Goal: Transaction & Acquisition: Purchase product/service

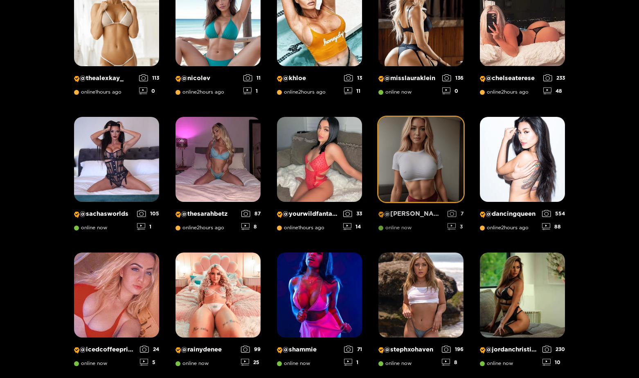
scroll to position [96, 0]
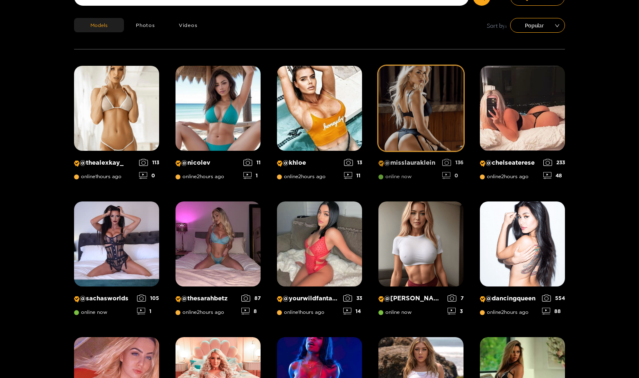
click at [427, 117] on img at bounding box center [420, 108] width 85 height 85
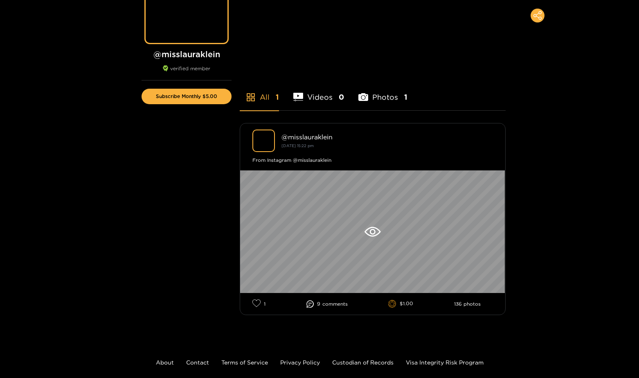
scroll to position [103, 0]
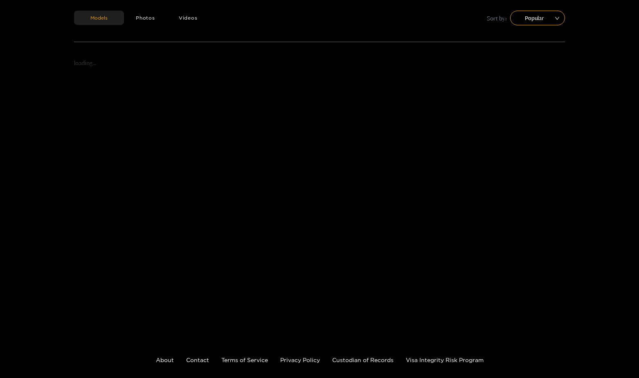
scroll to position [96, 0]
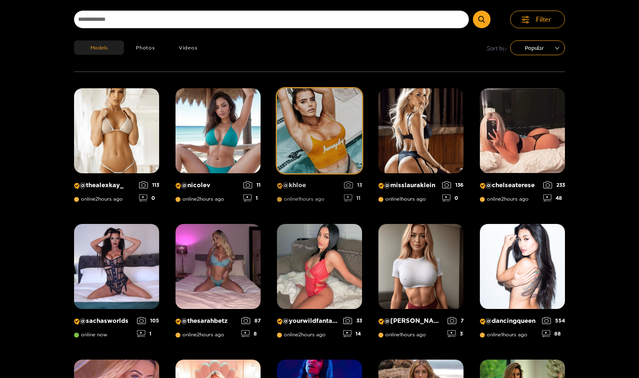
click at [343, 126] on img at bounding box center [319, 130] width 85 height 85
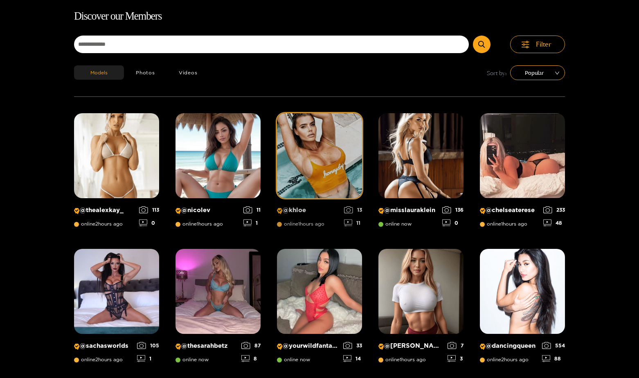
scroll to position [52, 0]
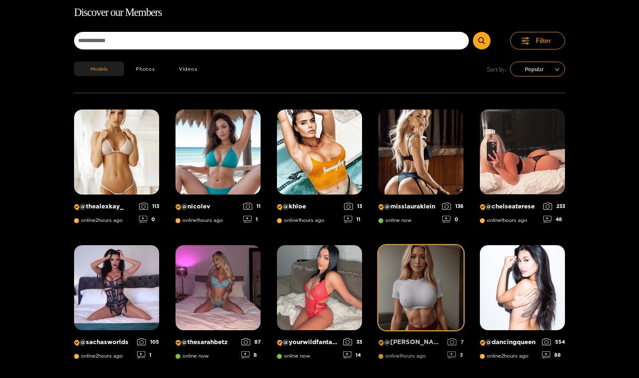
click at [433, 284] on img at bounding box center [420, 287] width 85 height 85
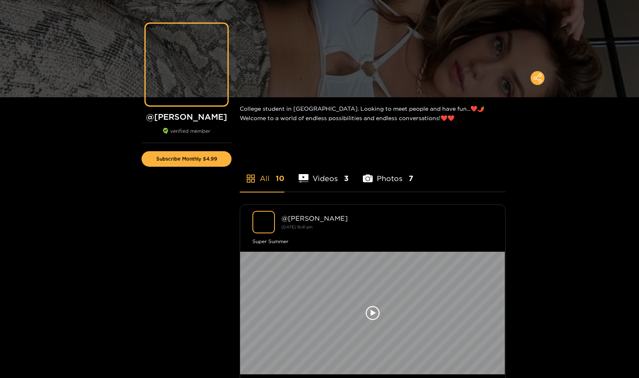
scroll to position [52, 0]
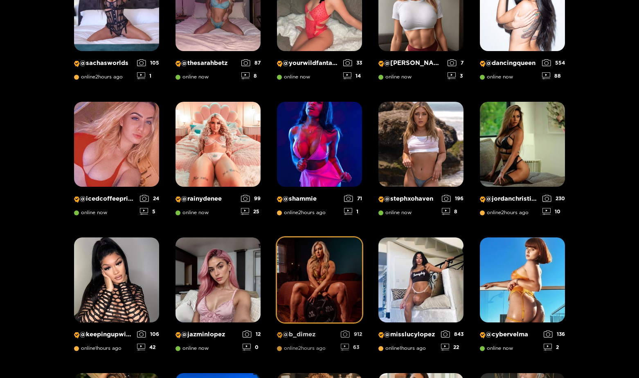
click at [312, 204] on div "@ thealexkay_ online now 113 0 @ nicolev online 1 hours ago 11 1 @ khloe online…" at bounding box center [319, 161] width 491 height 662
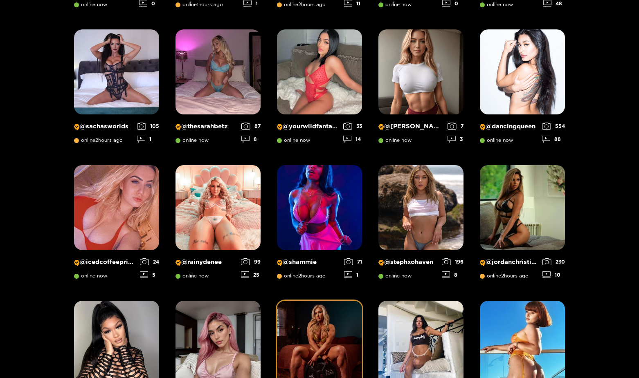
scroll to position [267, 0]
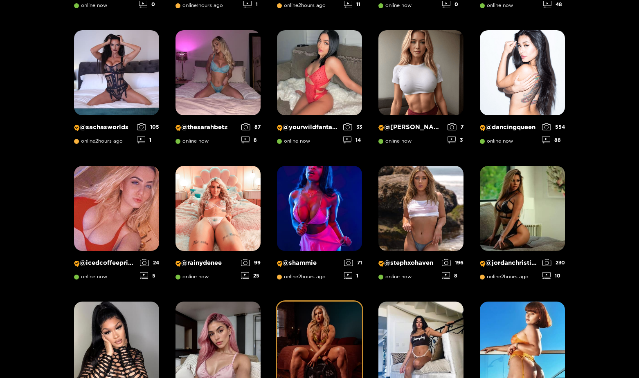
click at [303, 333] on img at bounding box center [319, 344] width 85 height 85
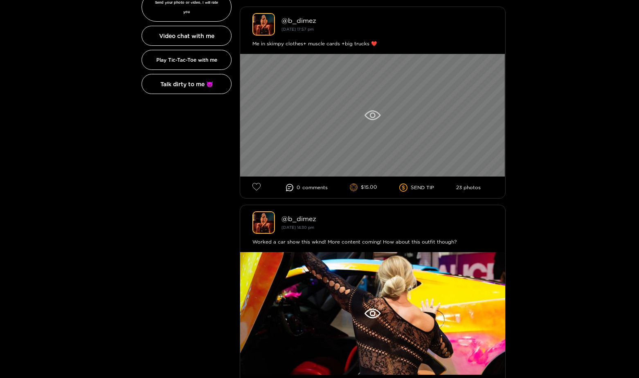
scroll to position [258, 0]
click at [379, 121] on div at bounding box center [372, 115] width 265 height 123
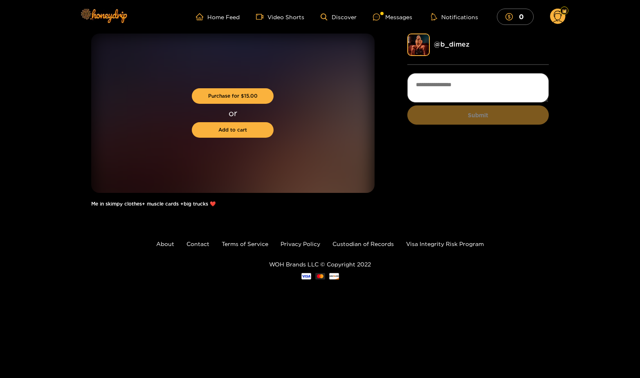
click at [46, 61] on div "Purchase for $ 15.00 or Add to cart Me in skimpy clothes+ muscle cards +big tru…" at bounding box center [320, 125] width 640 height 182
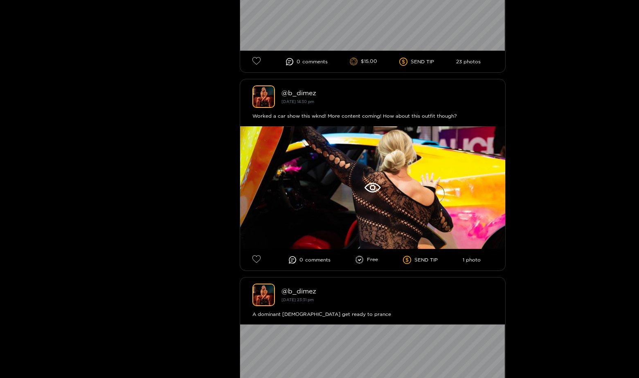
scroll to position [404, 0]
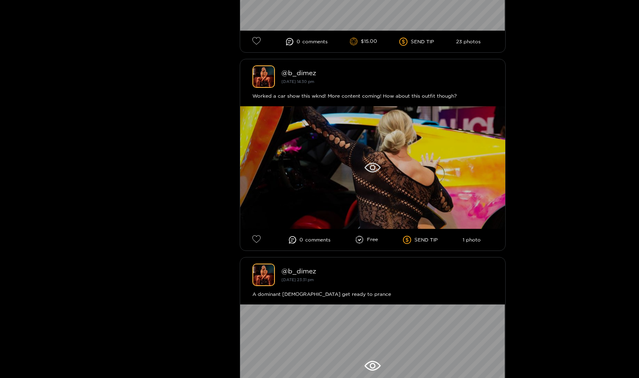
click at [388, 169] on div at bounding box center [372, 167] width 265 height 123
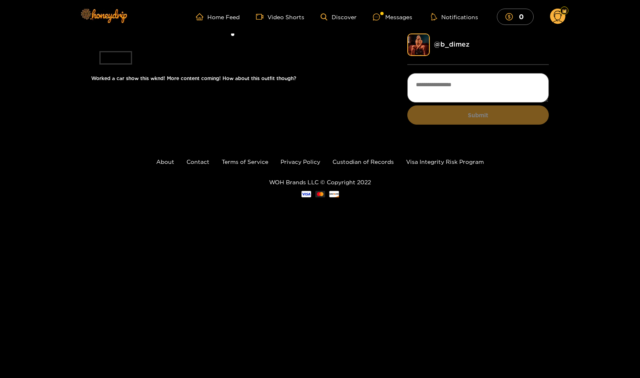
click at [286, 43] on li at bounding box center [232, 38] width 283 height 9
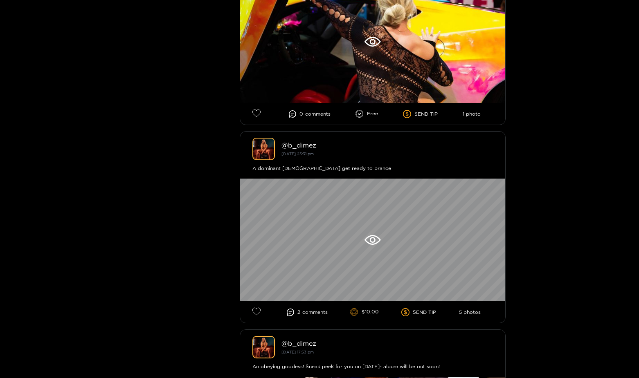
scroll to position [516, 0]
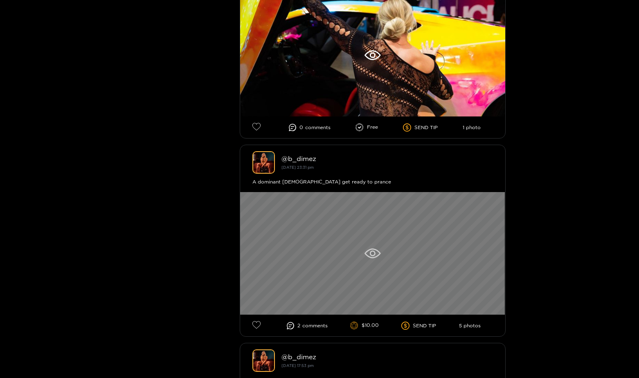
click at [387, 247] on div at bounding box center [372, 253] width 265 height 123
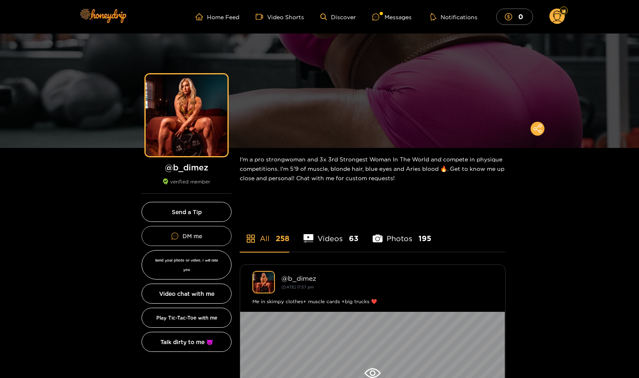
click at [212, 235] on link "DM me" at bounding box center [186, 236] width 90 height 20
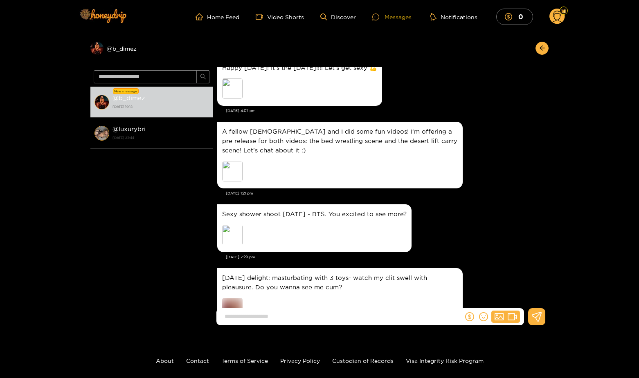
click at [387, 16] on div "Messages" at bounding box center [391, 16] width 39 height 9
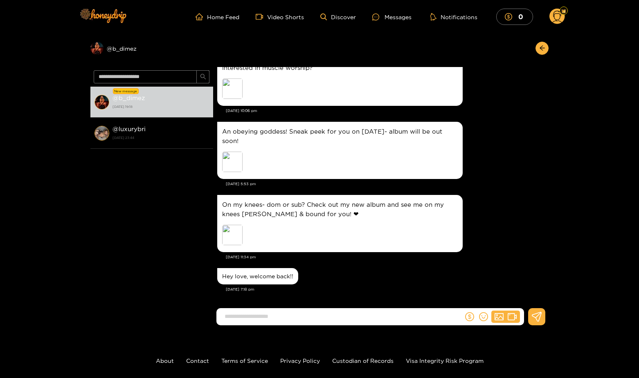
click at [559, 19] on circle at bounding box center [557, 17] width 16 height 16
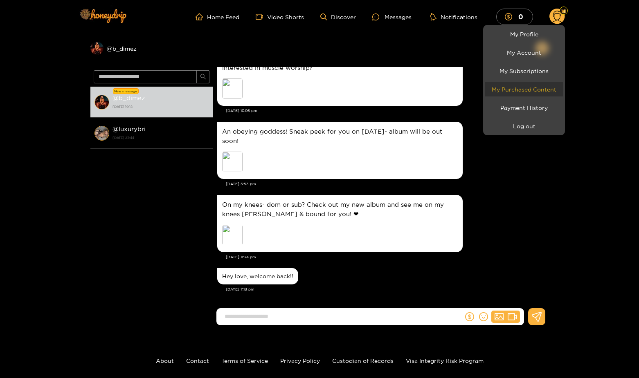
click at [522, 87] on link "My Purchased Content" at bounding box center [524, 89] width 78 height 14
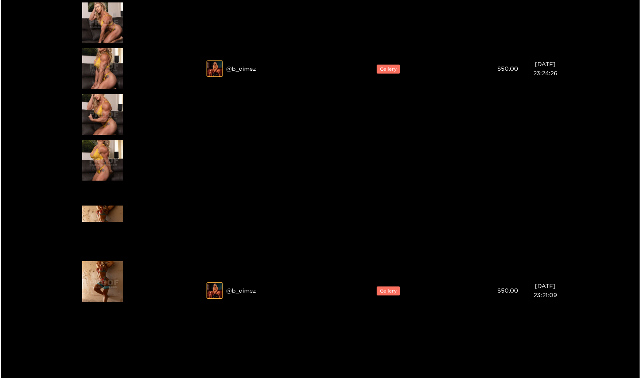
scroll to position [123, 0]
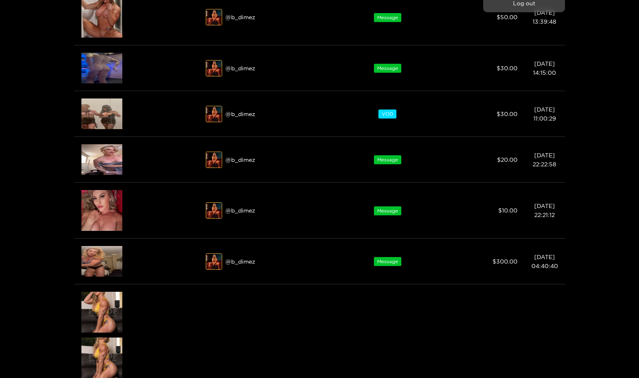
click at [117, 260] on div at bounding box center [319, 189] width 639 height 378
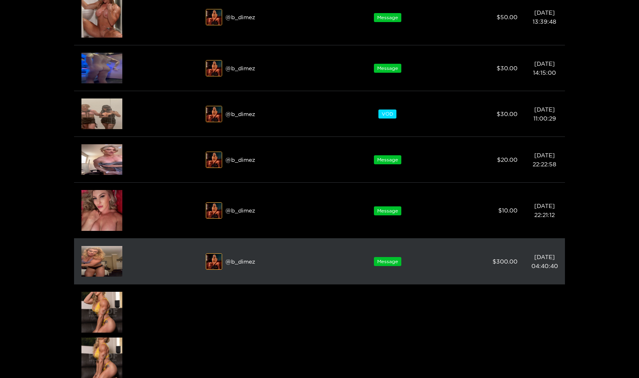
click at [116, 264] on img at bounding box center [101, 261] width 41 height 31
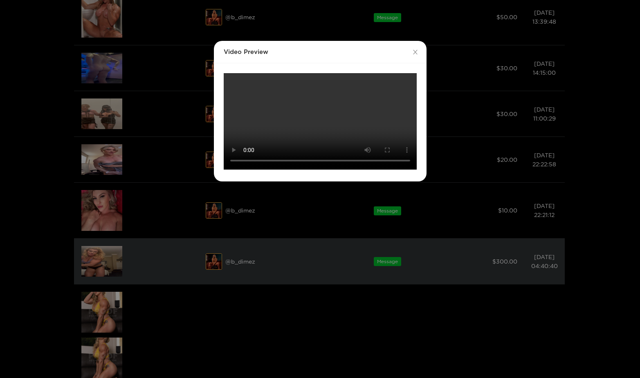
click at [116, 264] on div "Video Preview Your browser does not support the video tag." at bounding box center [320, 189] width 640 height 378
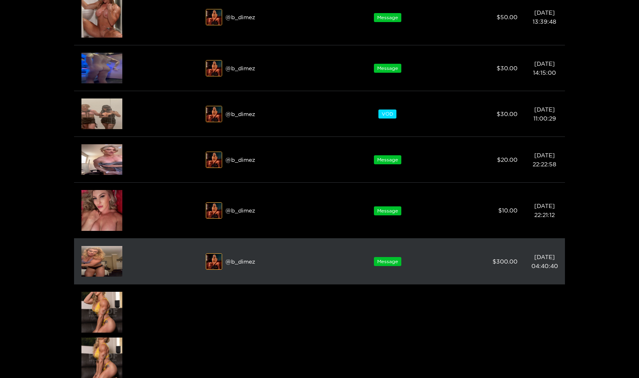
click at [111, 254] on img at bounding box center [101, 261] width 41 height 31
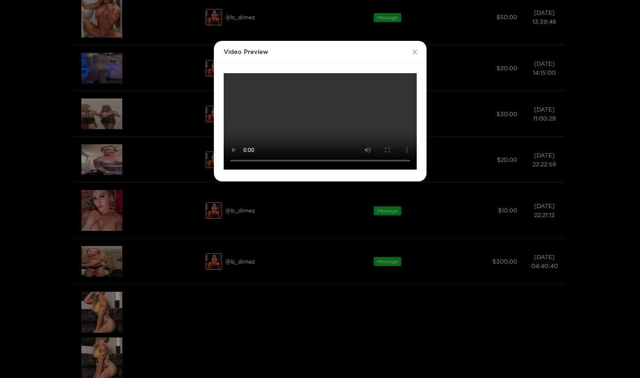
scroll to position [60, 0]
click at [517, 298] on div "Video Preview Your browser does not support the video tag." at bounding box center [320, 189] width 640 height 378
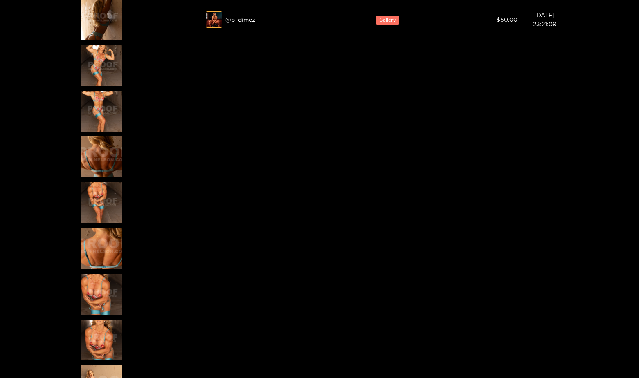
scroll to position [1490, 0]
